Goal: Task Accomplishment & Management: Use online tool/utility

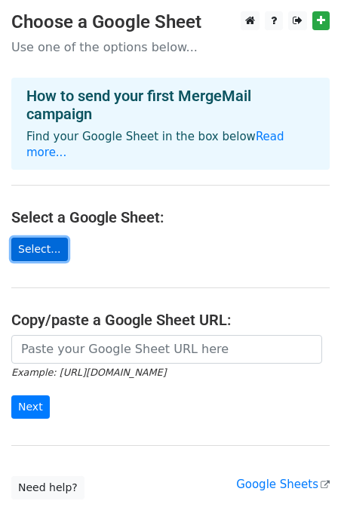
click at [46, 238] on link "Select..." at bounding box center [39, 249] width 57 height 23
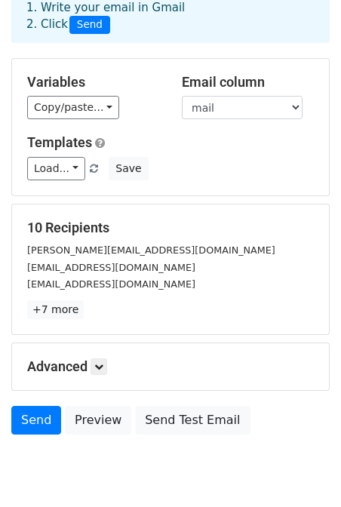
scroll to position [125, 0]
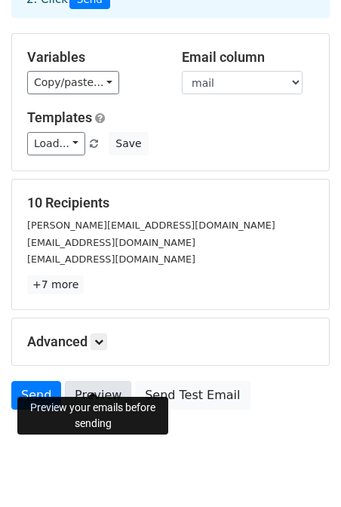
click at [96, 381] on link "Preview" at bounding box center [98, 395] width 66 height 29
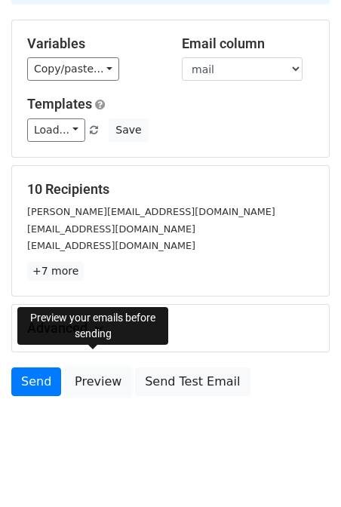
scroll to position [0, 0]
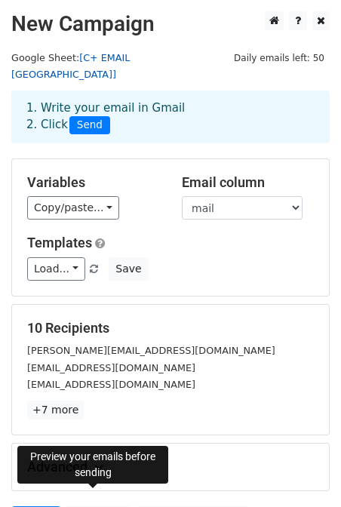
click at [130, 59] on link "[C+ EMAIL MALAYSIA]" at bounding box center [70, 66] width 119 height 29
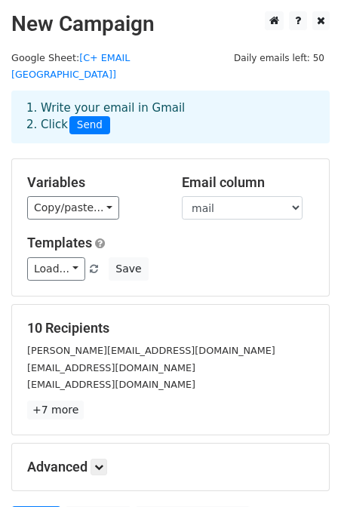
scroll to position [139, 0]
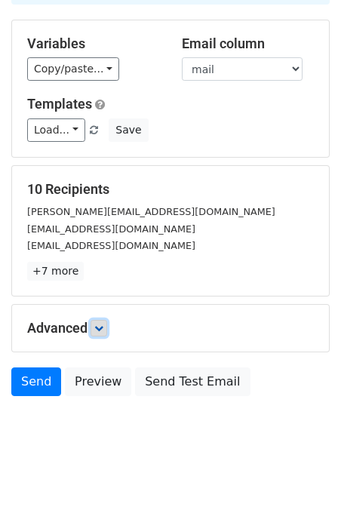
click at [103, 324] on icon at bounding box center [98, 328] width 9 height 9
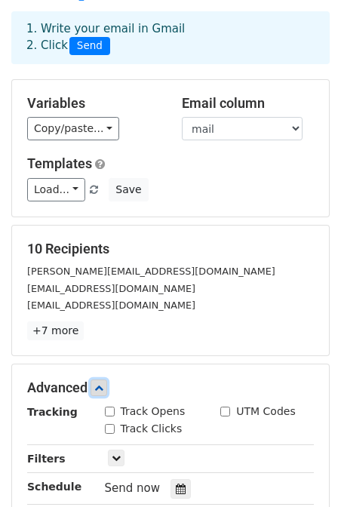
scroll to position [0, 0]
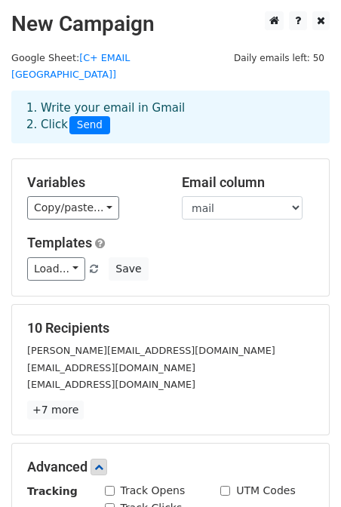
click at [315, 54] on span "Daily emails left: 50" at bounding box center [279, 58] width 101 height 17
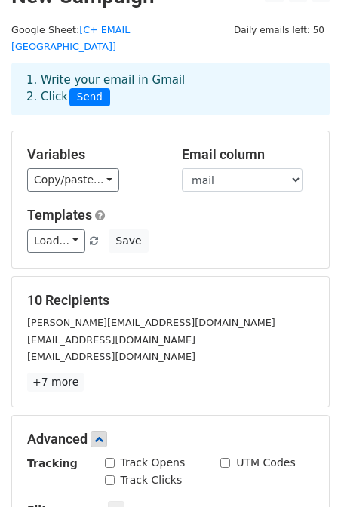
scroll to position [39, 0]
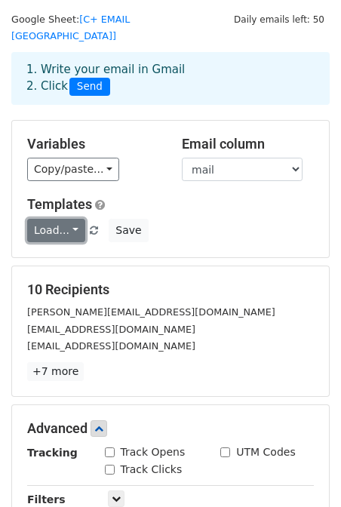
click at [62, 219] on link "Load..." at bounding box center [56, 230] width 58 height 23
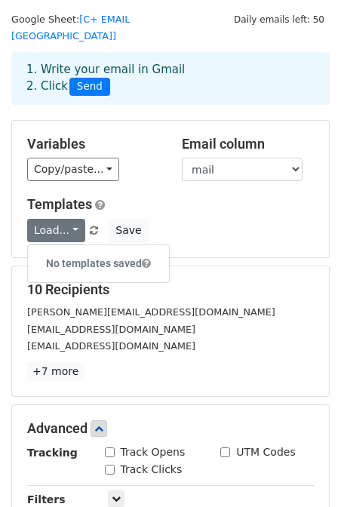
click at [225, 219] on div "Load... No templates saved Save" at bounding box center [171, 230] width 310 height 23
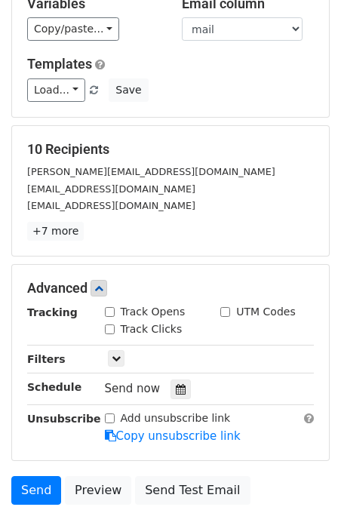
scroll to position [0, 0]
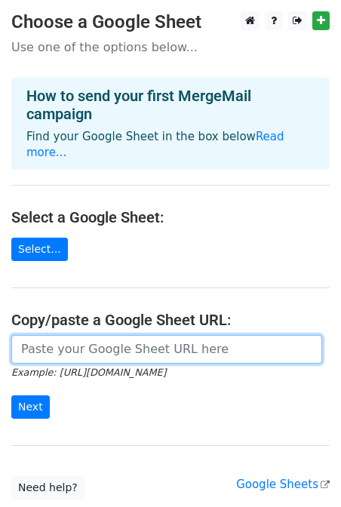
click at [76, 341] on input "url" at bounding box center [166, 349] width 311 height 29
paste input "https://docs.google.com/spreadsheets/d/1tlXgqHasSvKP4KpGXq9ZdoFVyUZZWtnDD8CB7v8…"
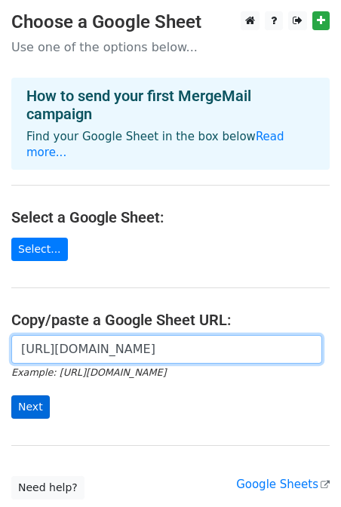
type input "https://docs.google.com/spreadsheets/d/1tlXgqHasSvKP4KpGXq9ZdoFVyUZZWtnDD8CB7v8…"
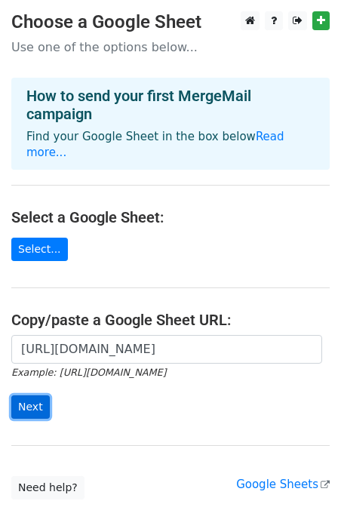
click at [30, 396] on input "Next" at bounding box center [30, 407] width 39 height 23
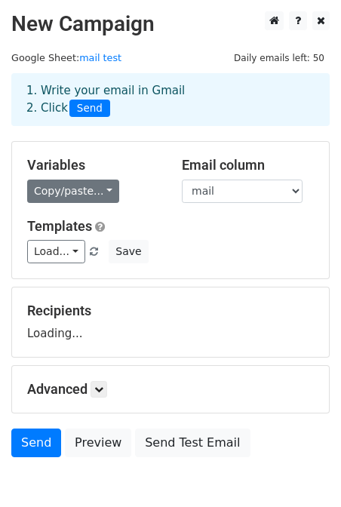
click at [86, 183] on link "Copy/paste..." at bounding box center [73, 191] width 92 height 23
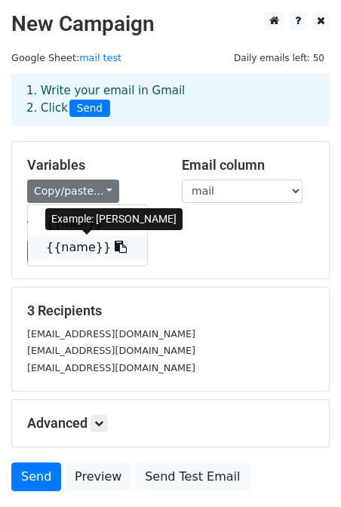
click at [115, 248] on icon at bounding box center [121, 247] width 12 height 12
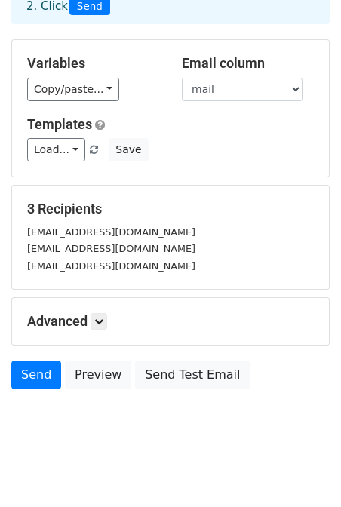
scroll to position [113, 0]
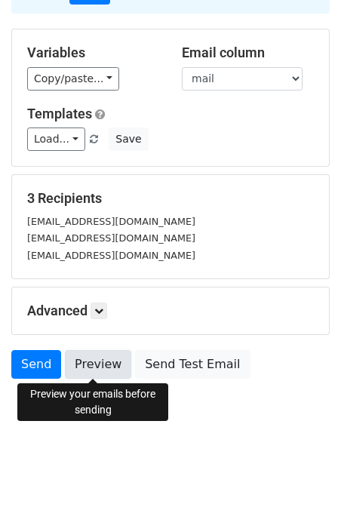
click at [97, 363] on link "Preview" at bounding box center [98, 364] width 66 height 29
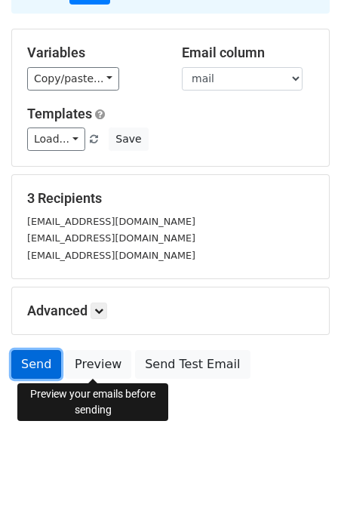
click at [33, 361] on link "Send" at bounding box center [36, 364] width 50 height 29
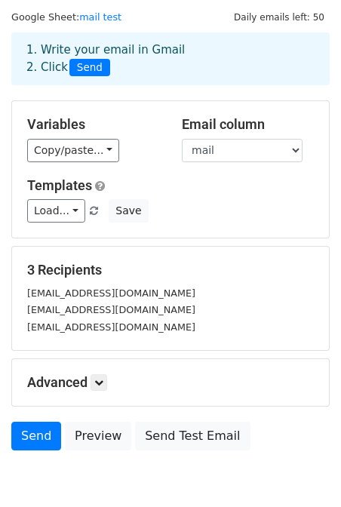
scroll to position [0, 0]
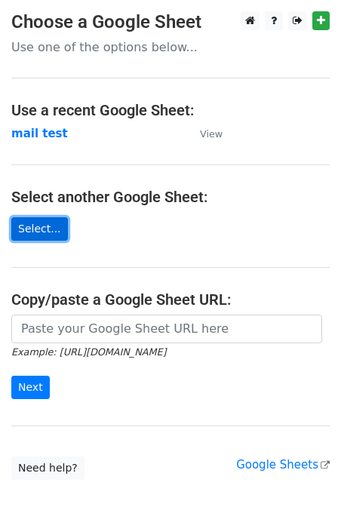
click at [36, 230] on link "Select..." at bounding box center [39, 228] width 57 height 23
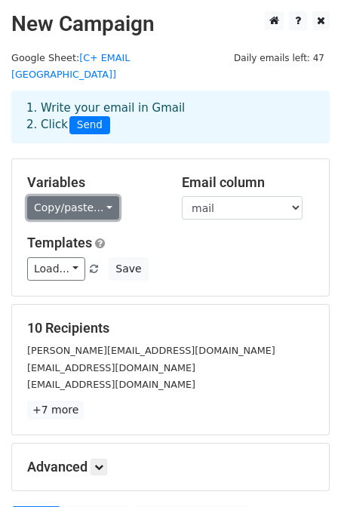
click at [70, 196] on link "Copy/paste..." at bounding box center [73, 207] width 92 height 23
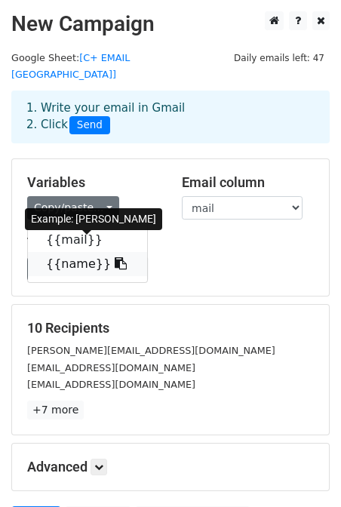
click at [115, 257] on icon at bounding box center [121, 263] width 12 height 12
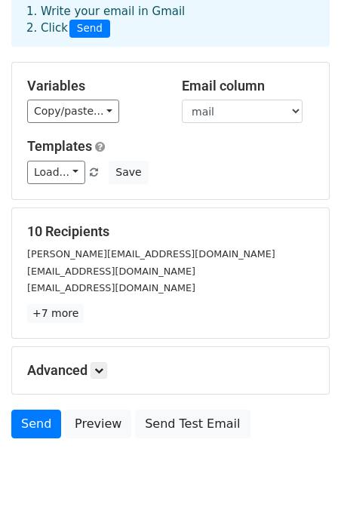
scroll to position [104, 0]
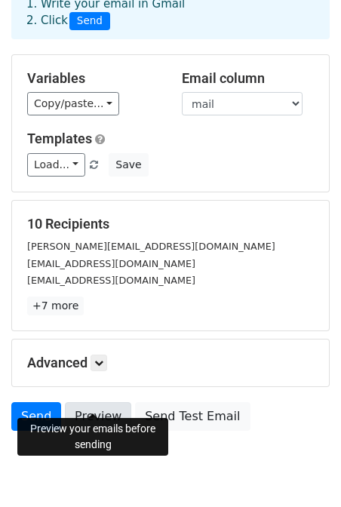
click at [81, 402] on link "Preview" at bounding box center [98, 416] width 66 height 29
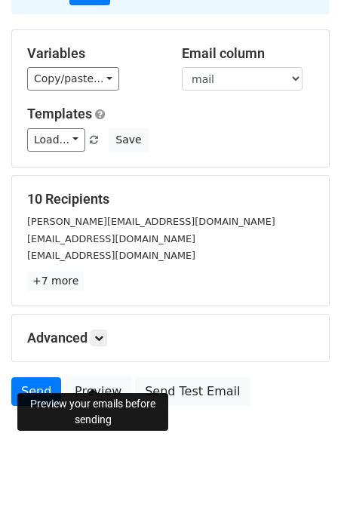
scroll to position [134, 0]
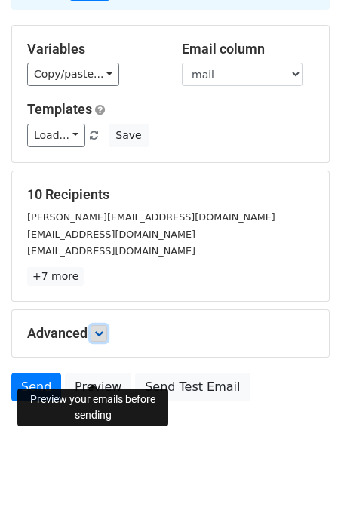
click at [98, 329] on icon at bounding box center [98, 333] width 9 height 9
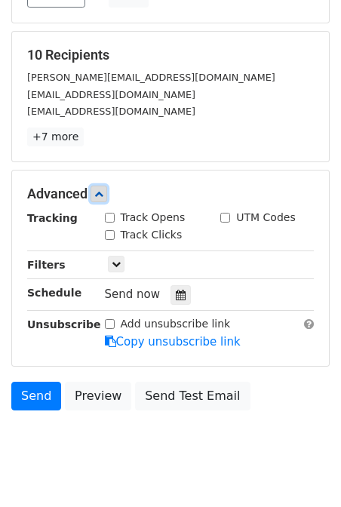
scroll to position [287, 0]
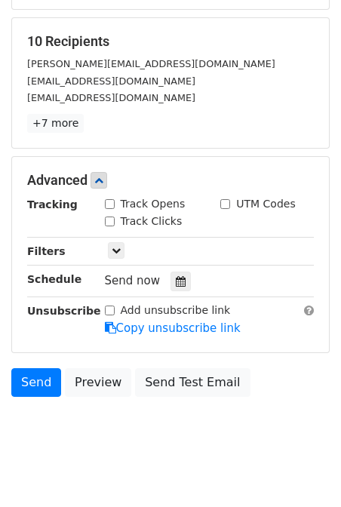
click at [107, 199] on input "Track Opens" at bounding box center [110, 204] width 10 height 10
checkbox input "true"
click at [109, 217] on input "Track Clicks" at bounding box center [110, 222] width 10 height 10
checkbox input "true"
click at [225, 199] on input "UTM Codes" at bounding box center [225, 204] width 10 height 10
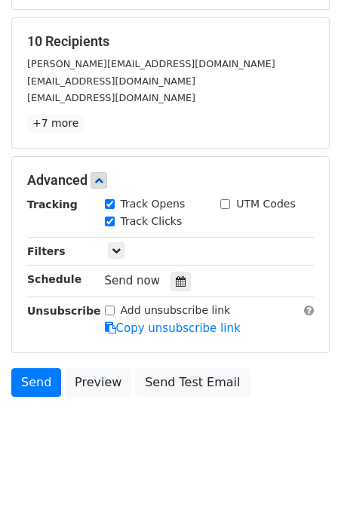
checkbox input "true"
click at [31, 368] on link "Send" at bounding box center [36, 382] width 50 height 29
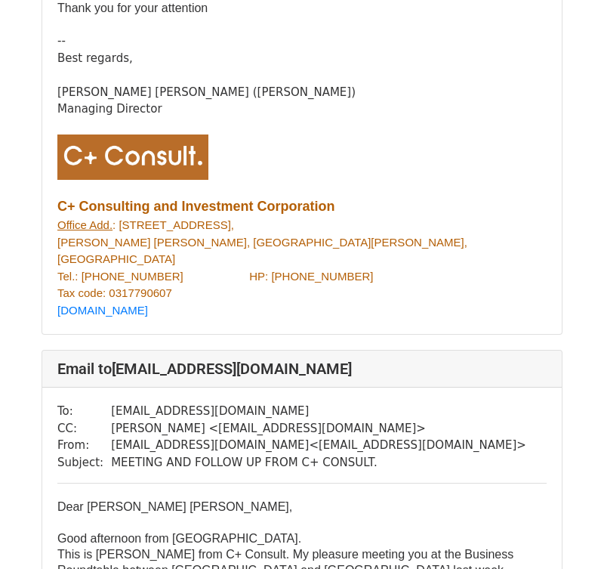
scroll to position [3613, 0]
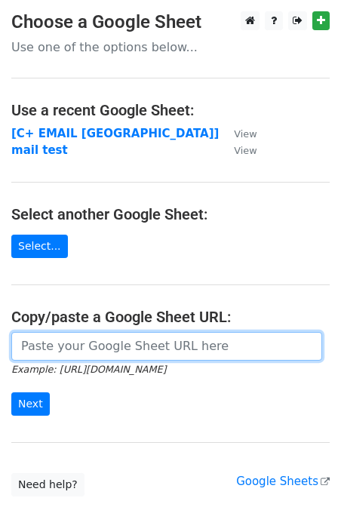
click at [119, 353] on input "url" at bounding box center [166, 346] width 311 height 29
paste input "https://docs.google.com/spreadsheets/d/10zF00kr7PcbpsCkXQPc6CNSxVgo0UVlS5Xg512x…"
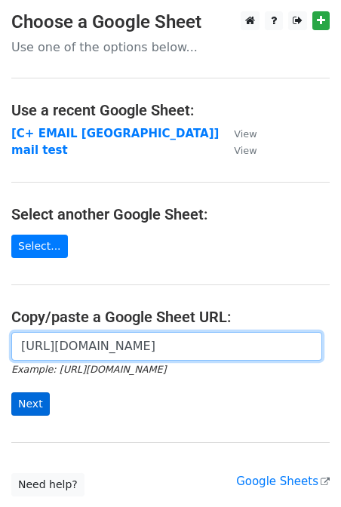
type input "https://docs.google.com/spreadsheets/d/10zF00kr7PcbpsCkXQPc6CNSxVgo0UVlS5Xg512x…"
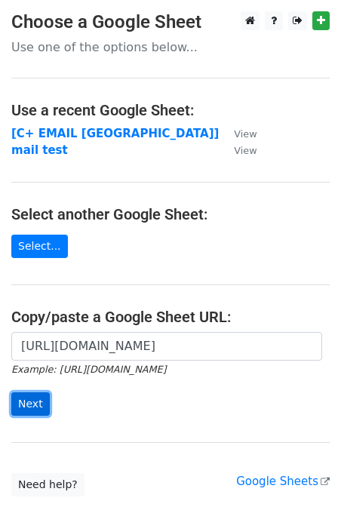
click at [31, 402] on input "Next" at bounding box center [30, 404] width 39 height 23
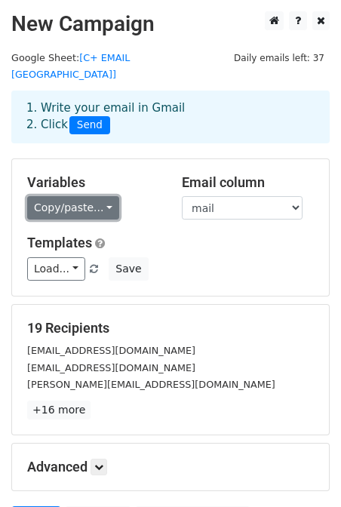
click at [103, 196] on link "Copy/paste..." at bounding box center [73, 207] width 92 height 23
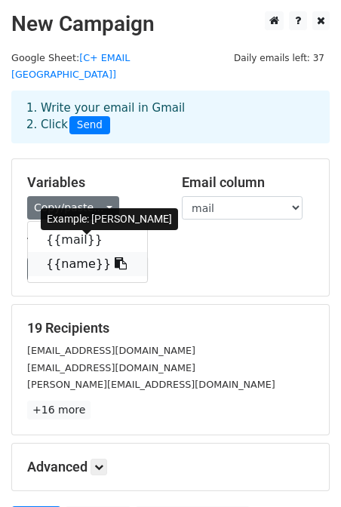
click at [115, 257] on icon at bounding box center [121, 263] width 12 height 12
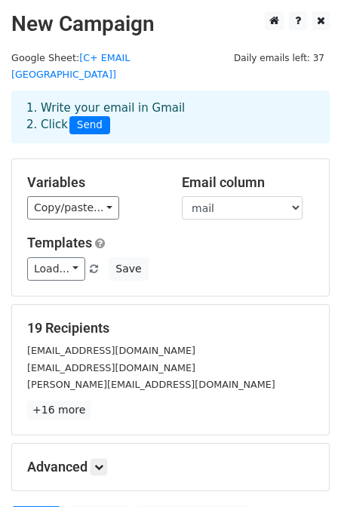
scroll to position [139, 0]
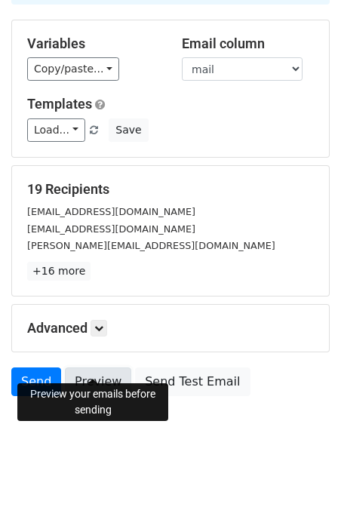
click at [86, 368] on link "Preview" at bounding box center [98, 382] width 66 height 29
click at [103, 324] on icon at bounding box center [98, 328] width 9 height 9
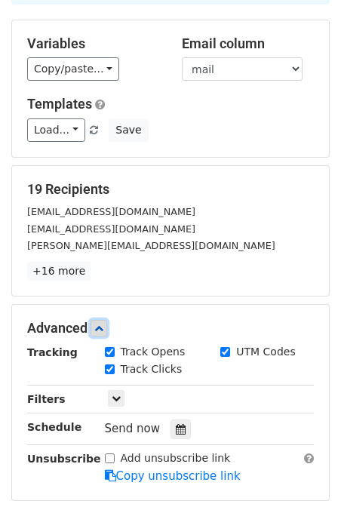
scroll to position [287, 0]
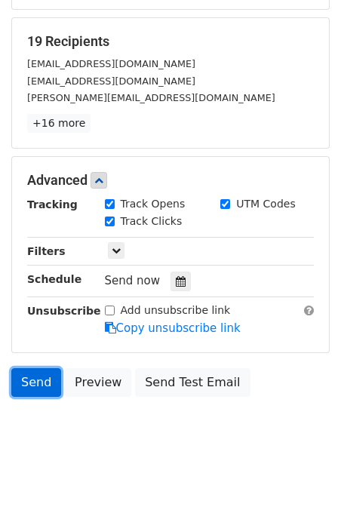
click at [34, 368] on link "Send" at bounding box center [36, 382] width 50 height 29
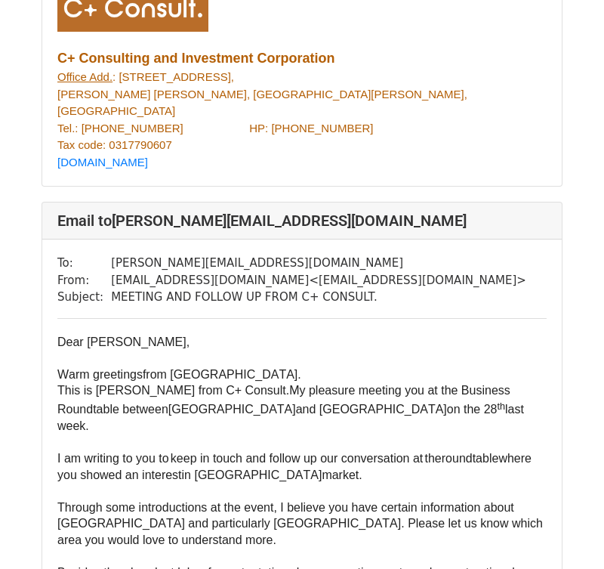
scroll to position [1930, 0]
